Goal: Information Seeking & Learning: Learn about a topic

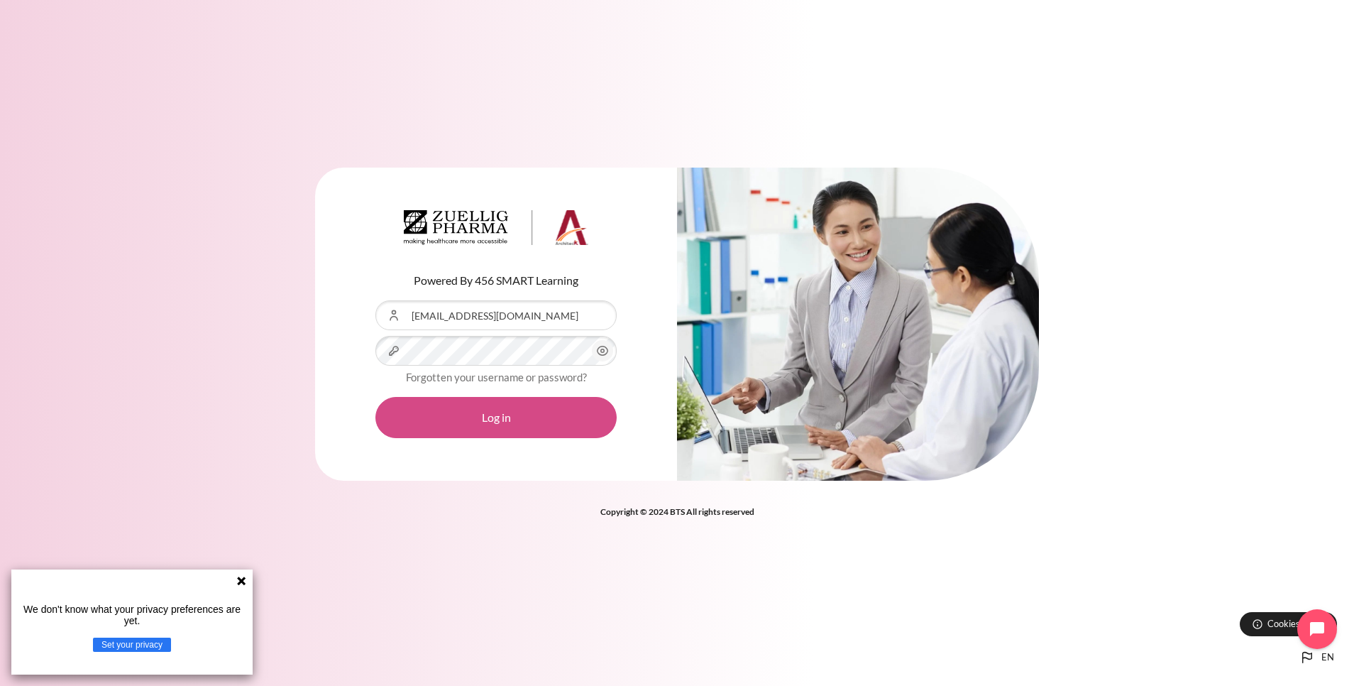
click at [497, 432] on button "Log in" at bounding box center [496, 417] width 241 height 41
click at [500, 420] on button "Log in" at bounding box center [496, 417] width 241 height 41
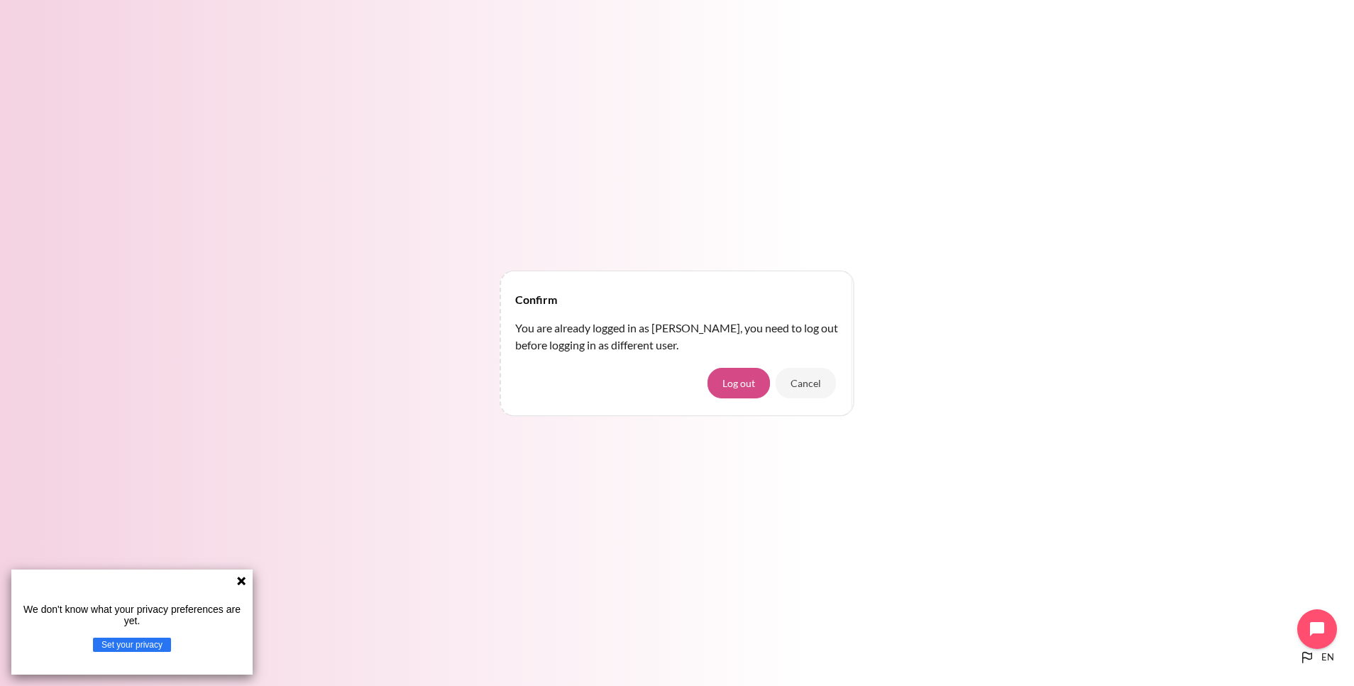
click at [748, 384] on button "Log out" at bounding box center [739, 383] width 62 height 30
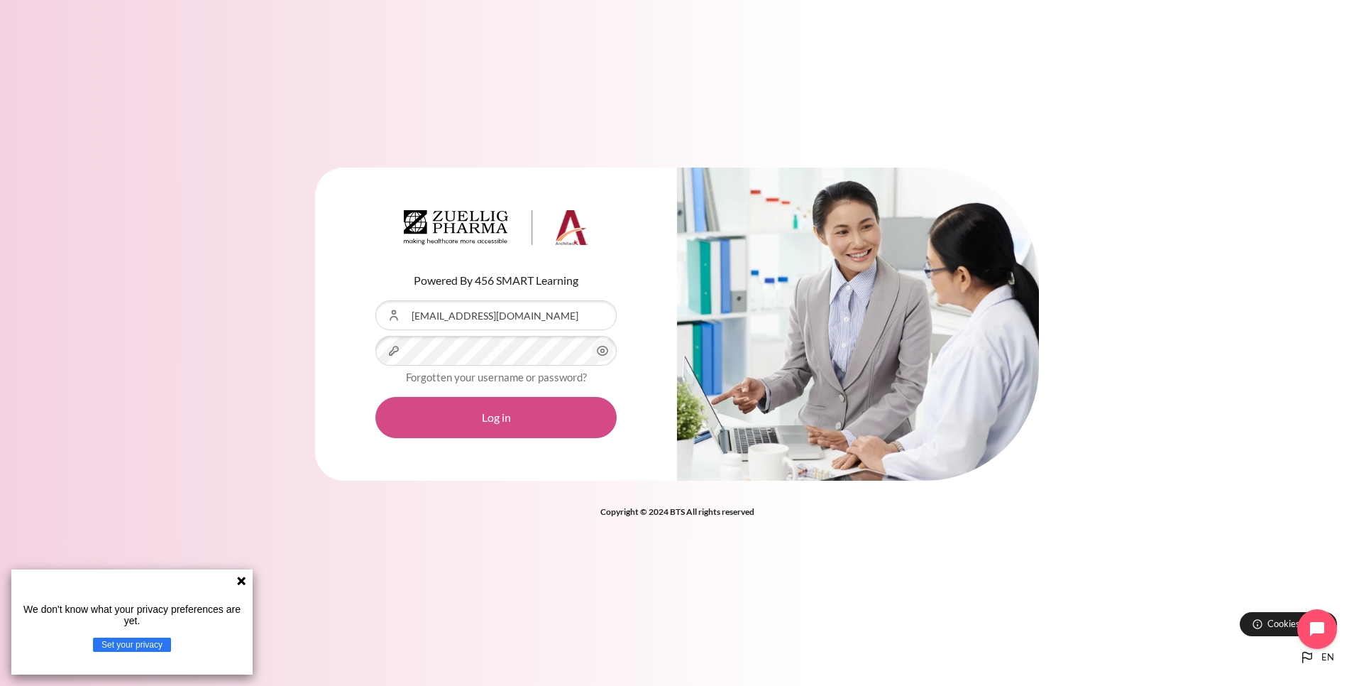
click at [495, 420] on button "Log in" at bounding box center [496, 417] width 241 height 41
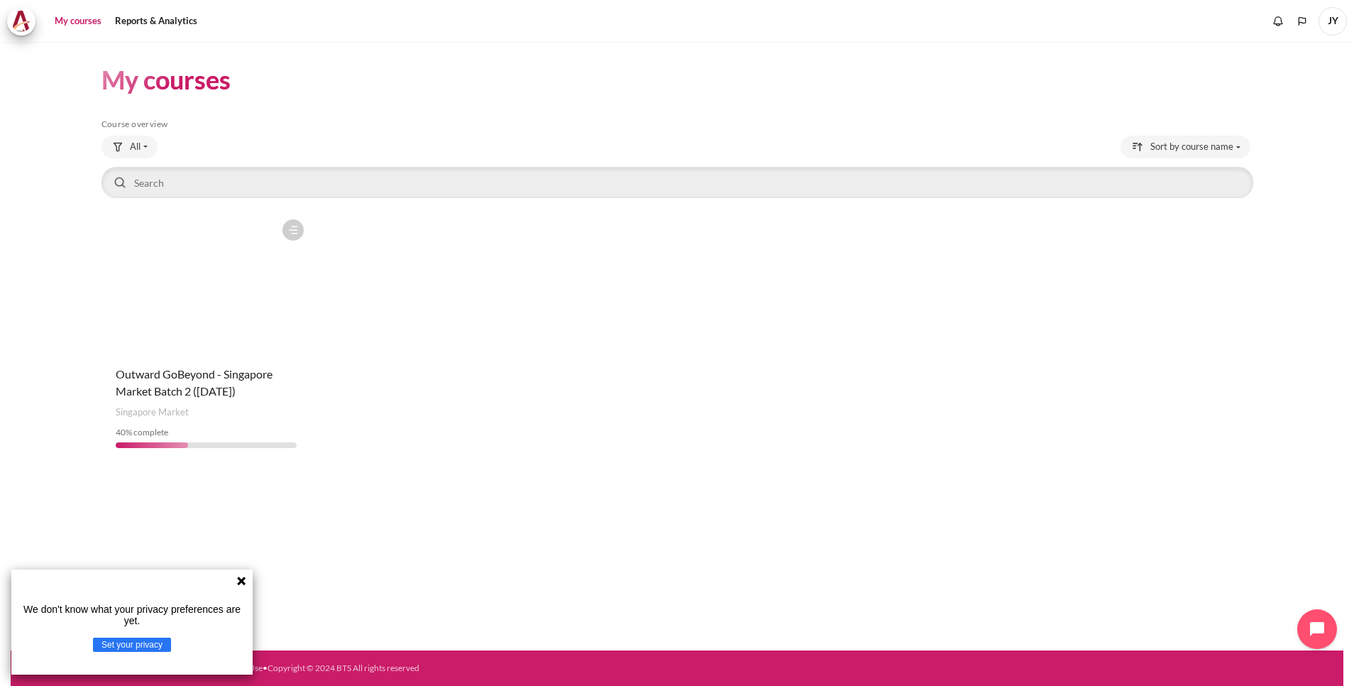
click at [209, 343] on figure "Content" at bounding box center [207, 283] width 210 height 142
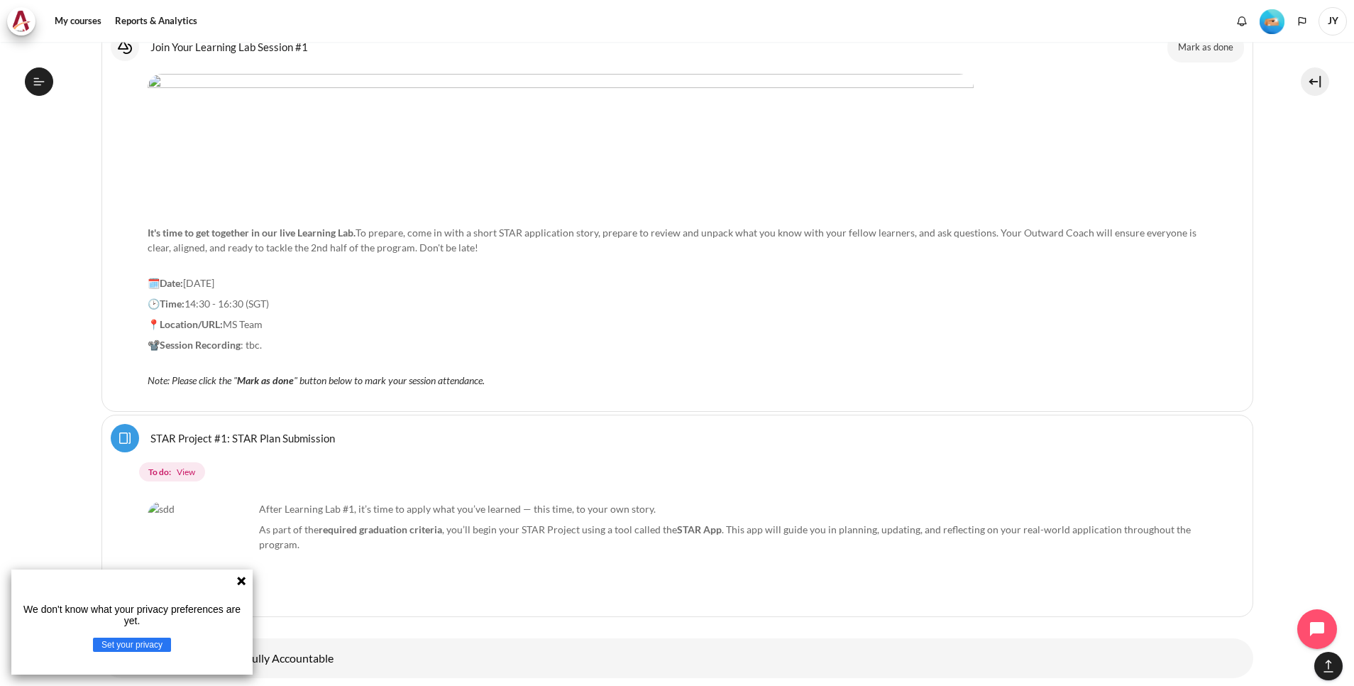
scroll to position [8558, 0]
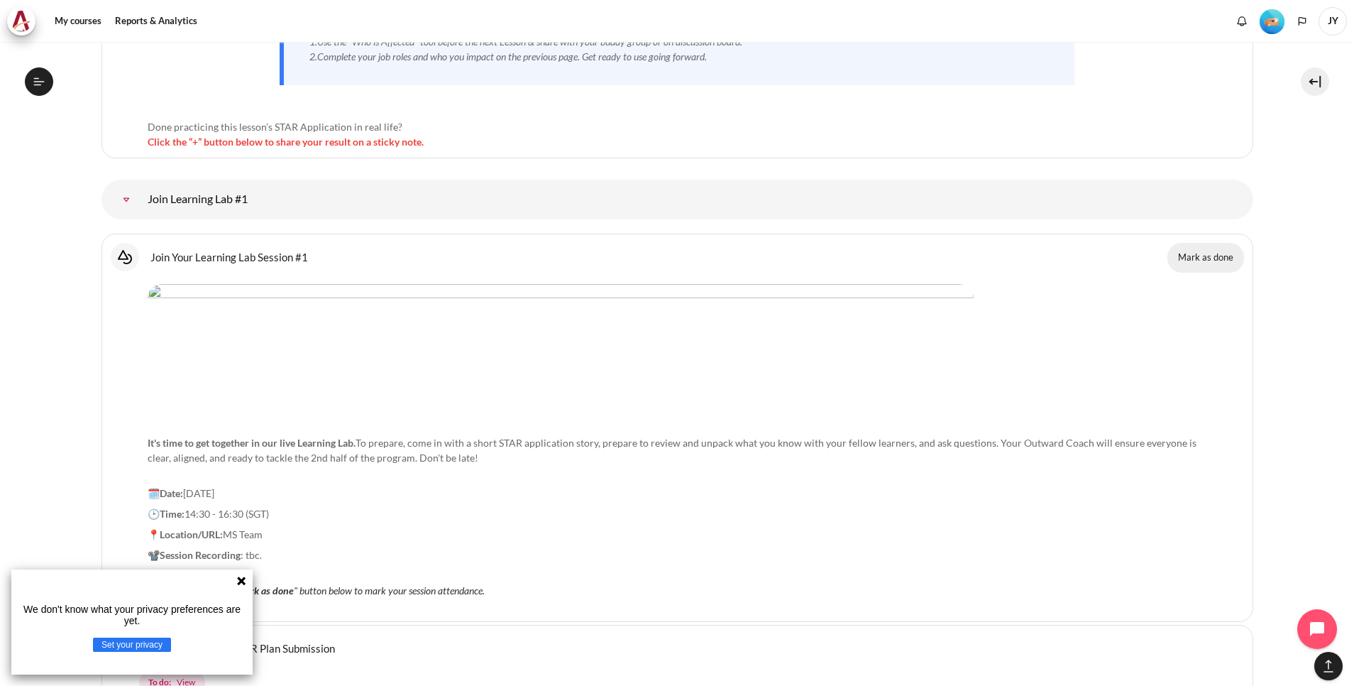
click at [1192, 250] on button "Mark as done" at bounding box center [1206, 258] width 77 height 30
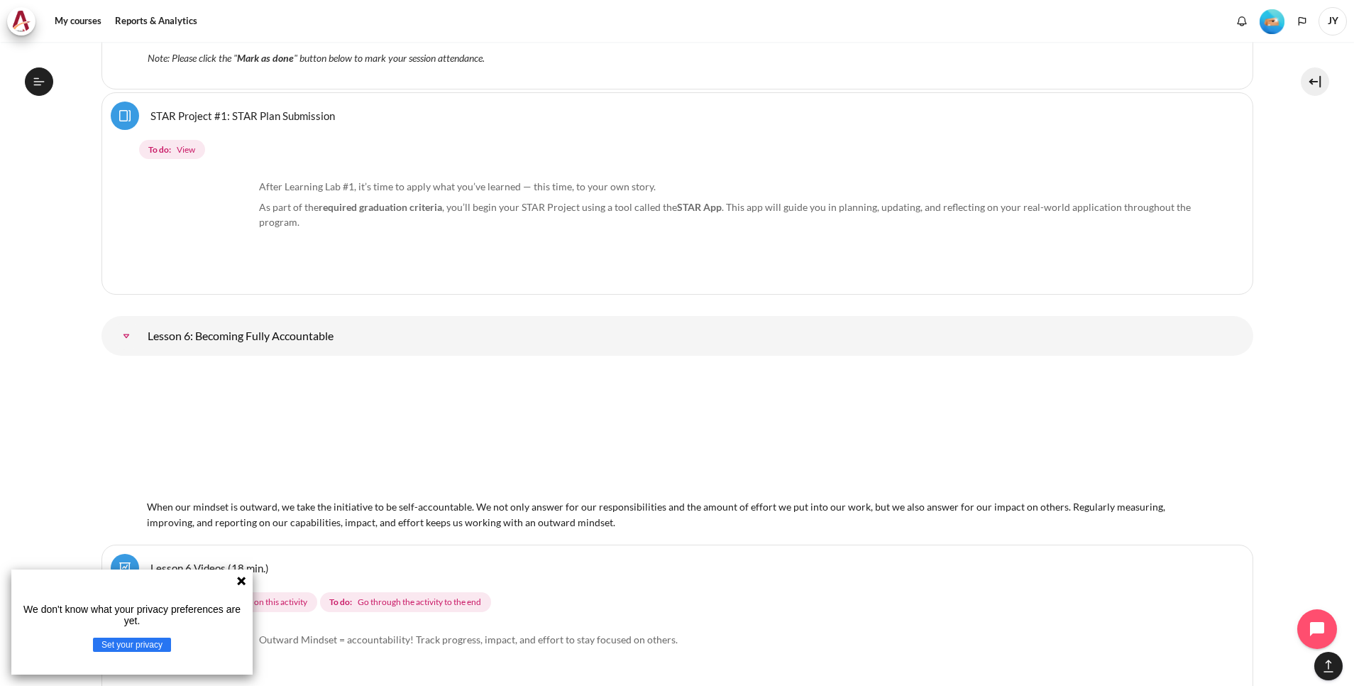
scroll to position [8878, 0]
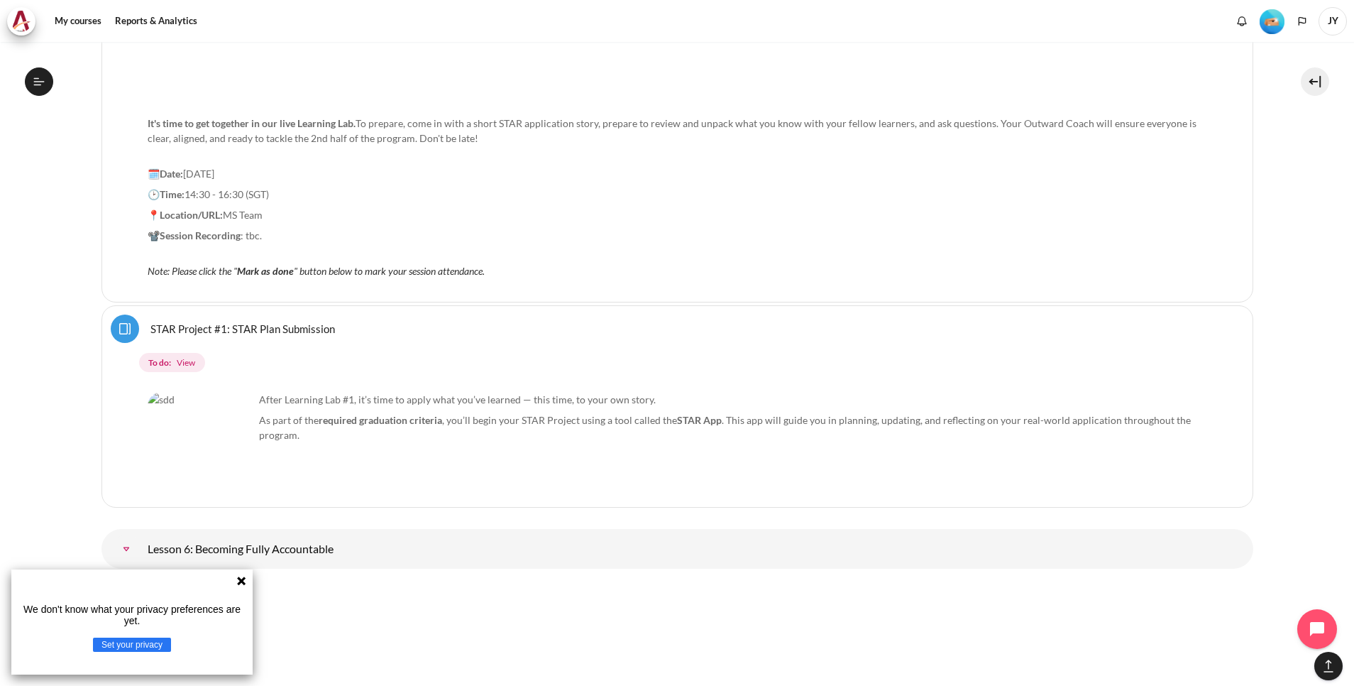
click at [173, 358] on span "To do: View" at bounding box center [172, 363] width 66 height 20
click at [153, 327] on link "STAR Project #1: STAR Plan Submission Page" at bounding box center [242, 328] width 185 height 13
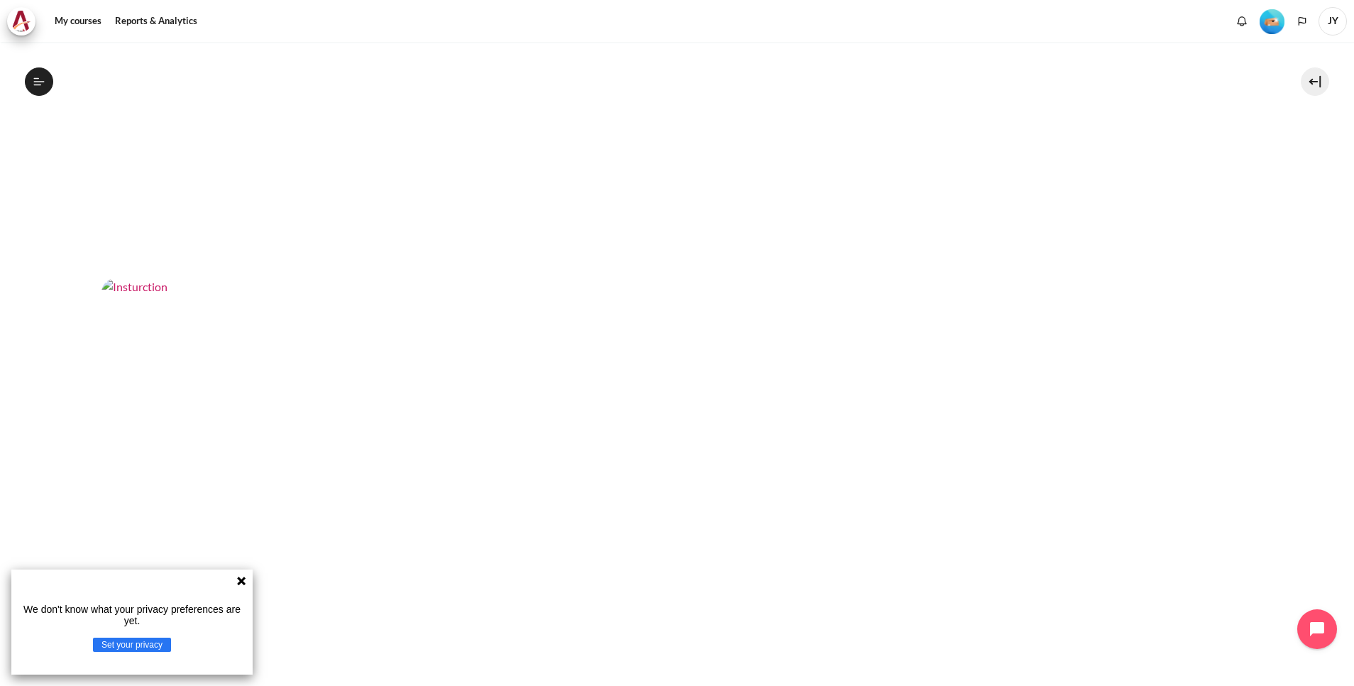
scroll to position [472, 0]
click at [242, 579] on icon at bounding box center [241, 580] width 11 height 11
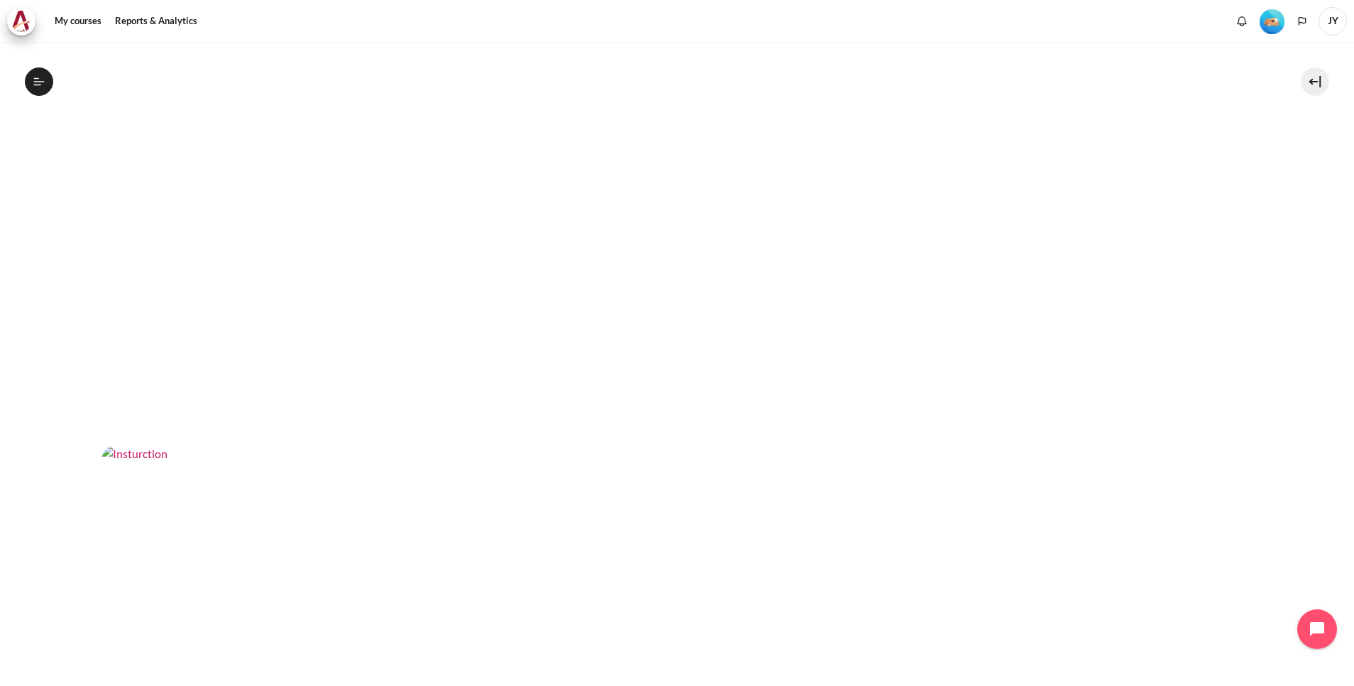
scroll to position [153, 0]
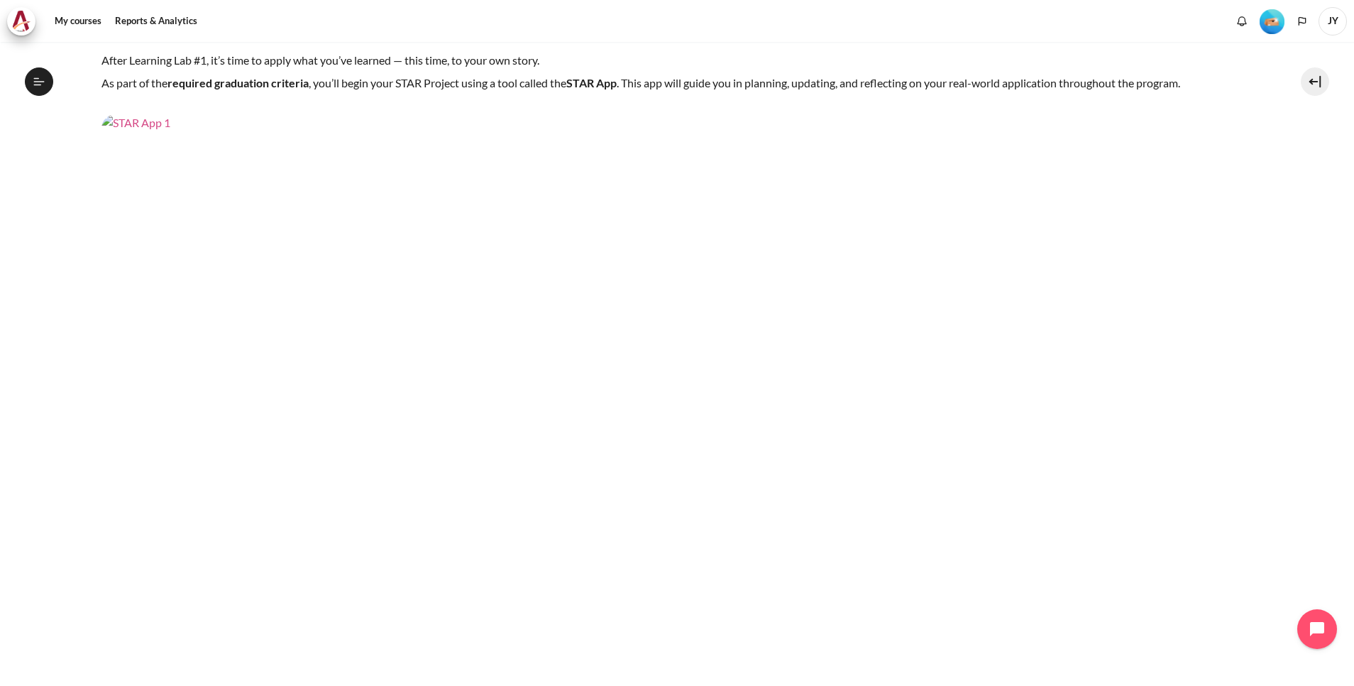
click at [716, 323] on img "Content" at bounding box center [678, 438] width 1152 height 648
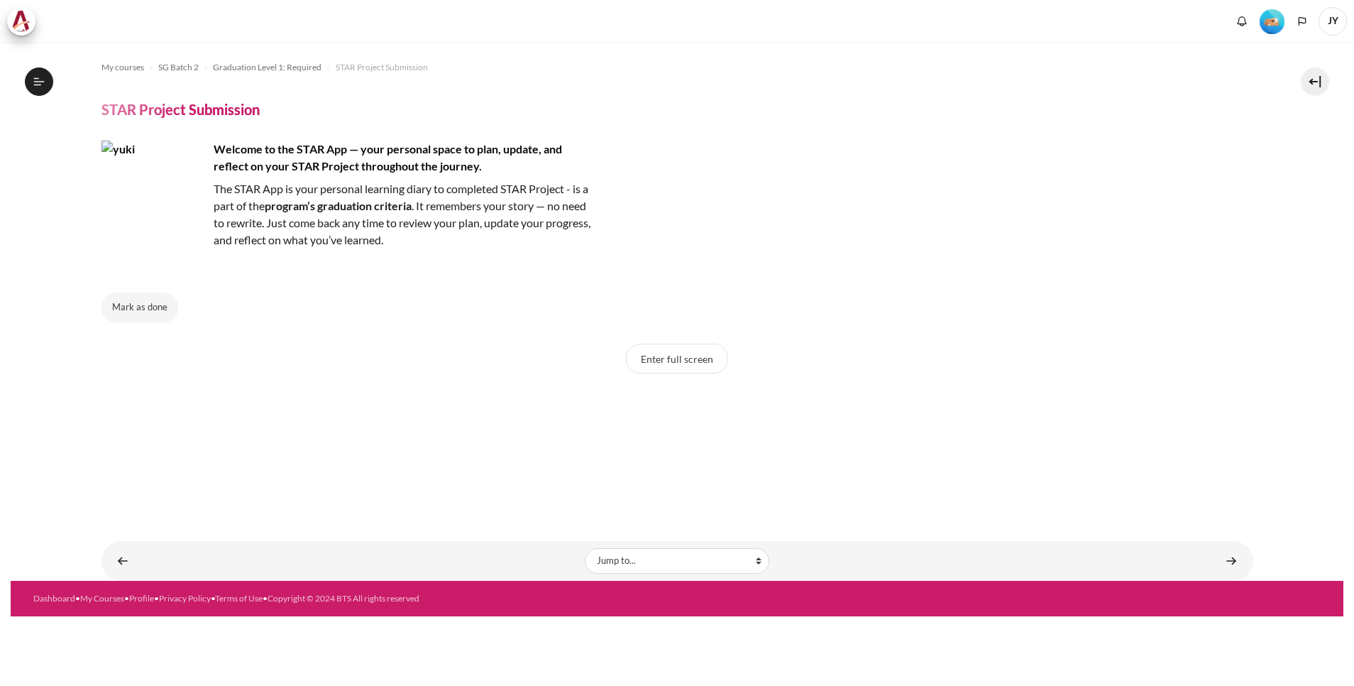
click at [665, 354] on button "Enter full screen" at bounding box center [677, 359] width 102 height 30
click at [672, 358] on button "Enter full screen" at bounding box center [677, 359] width 102 height 30
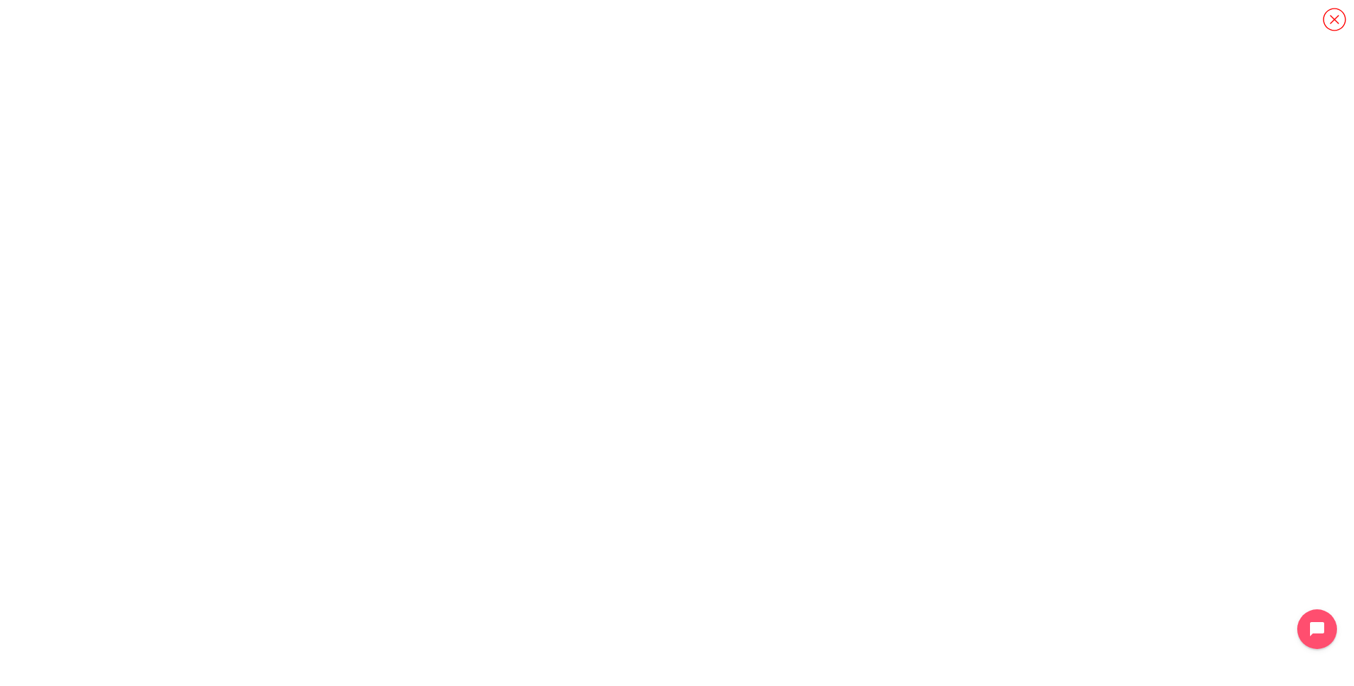
click at [1332, 23] on icon "Content" at bounding box center [1334, 19] width 25 height 25
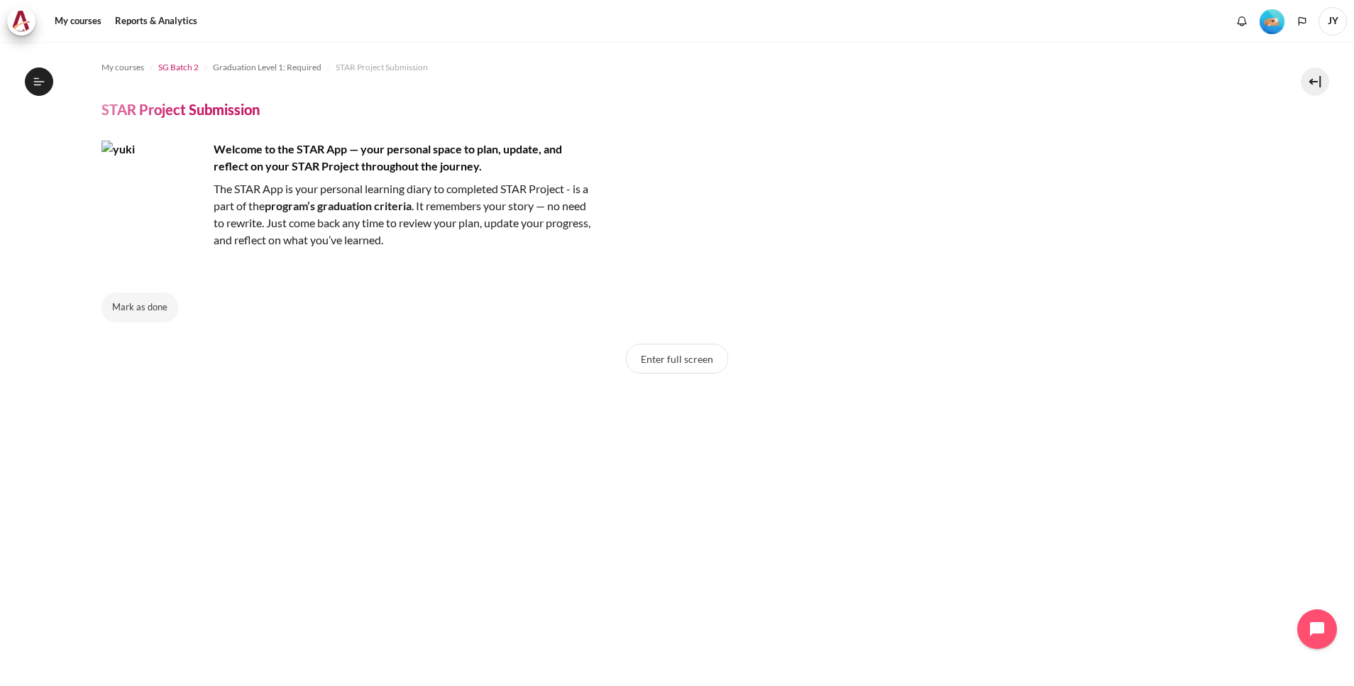
click at [186, 67] on span "SG Batch 2" at bounding box center [178, 67] width 40 height 13
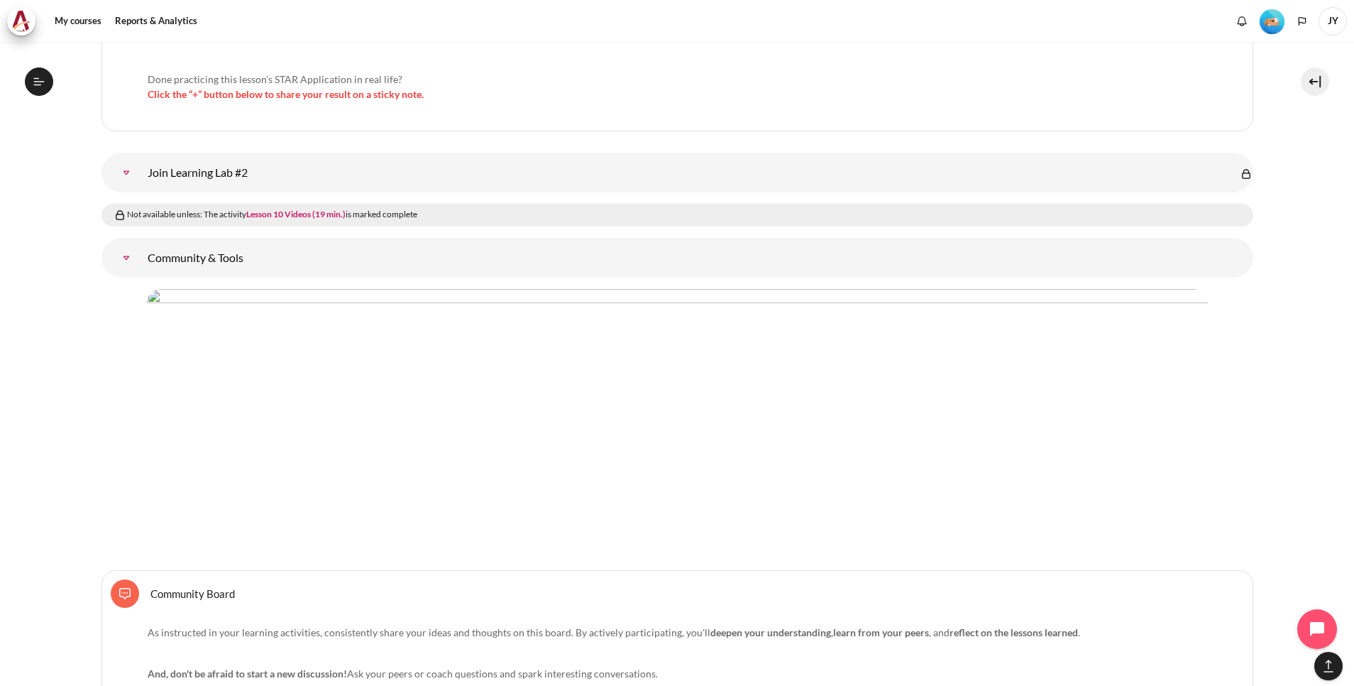
scroll to position [983, 0]
click at [128, 166] on link "Join Learning Lab #2" at bounding box center [126, 170] width 28 height 28
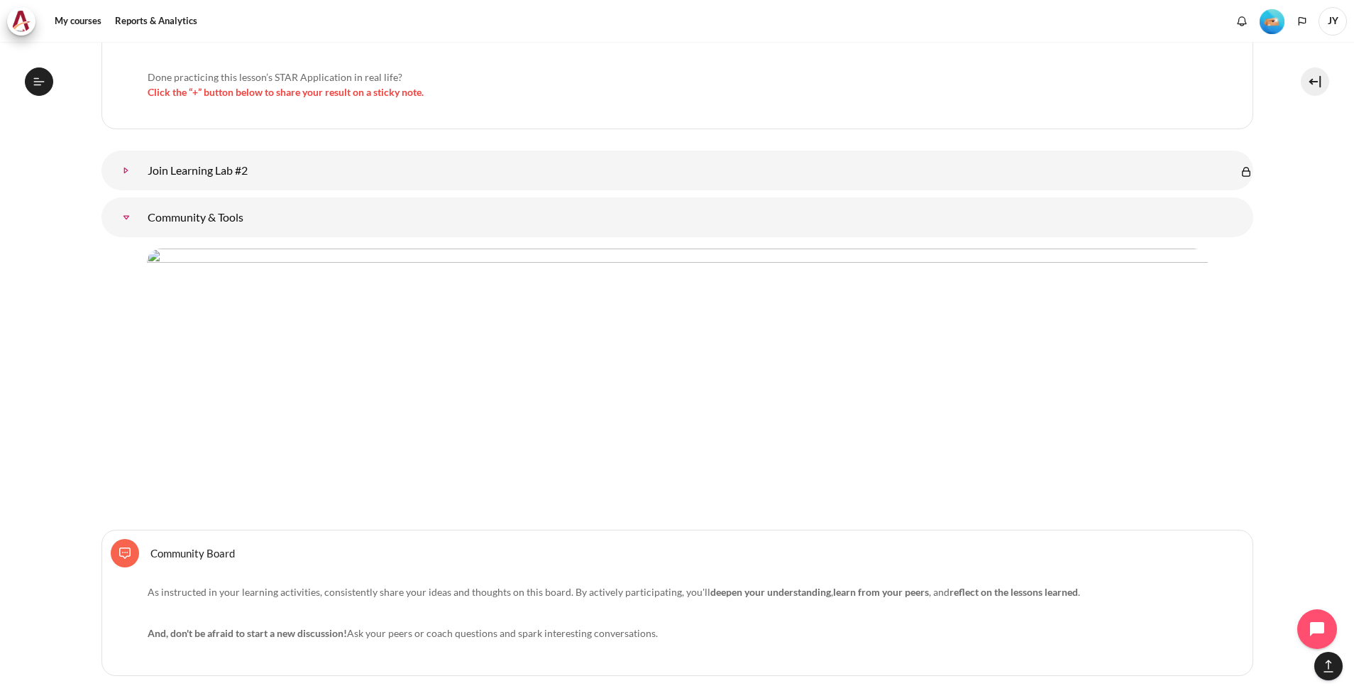
click at [128, 166] on link "Join Learning Lab #2" at bounding box center [126, 170] width 28 height 28
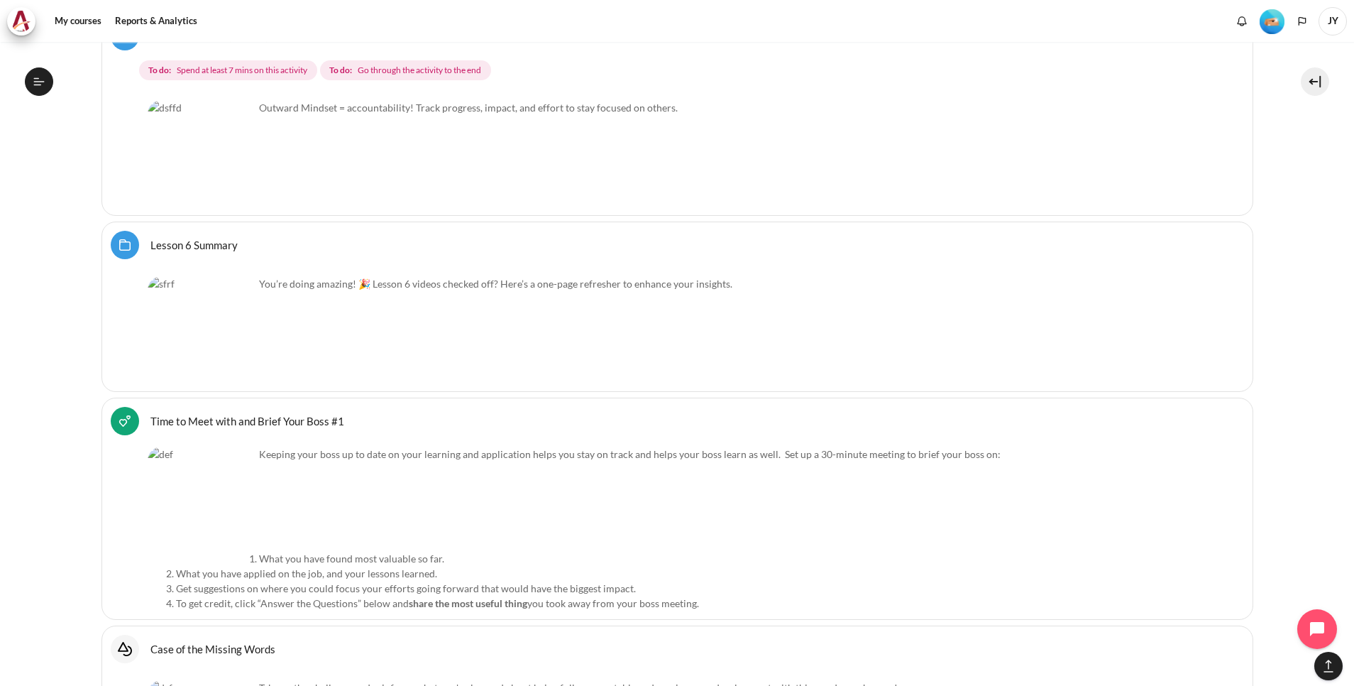
scroll to position [9623, 0]
